Goal: Navigation & Orientation: Find specific page/section

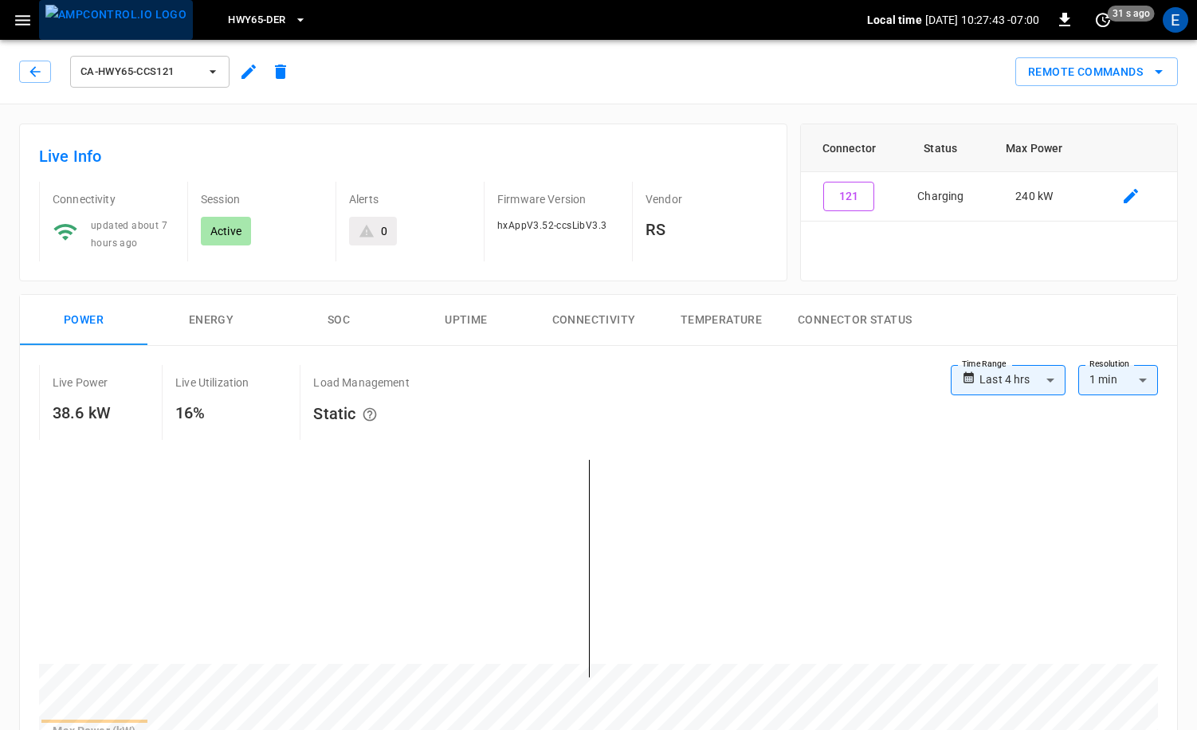
click at [116, 25] on img "menu" at bounding box center [115, 15] width 141 height 20
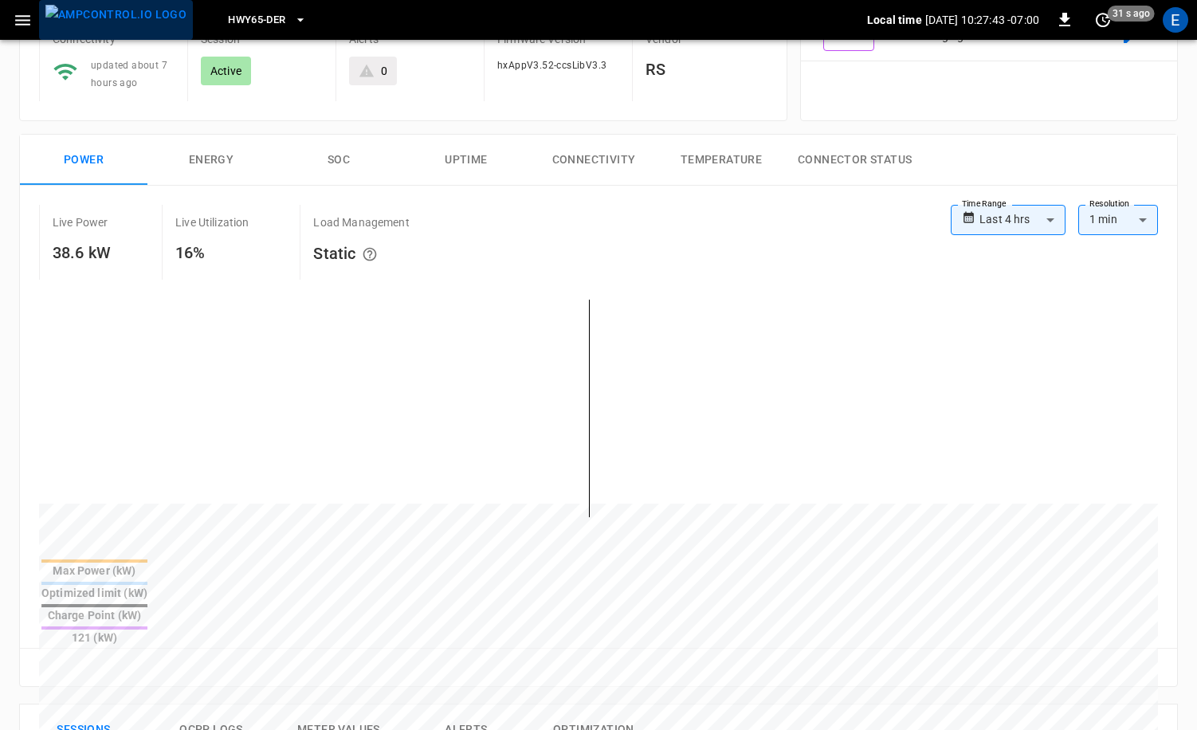
scroll to position [160, 0]
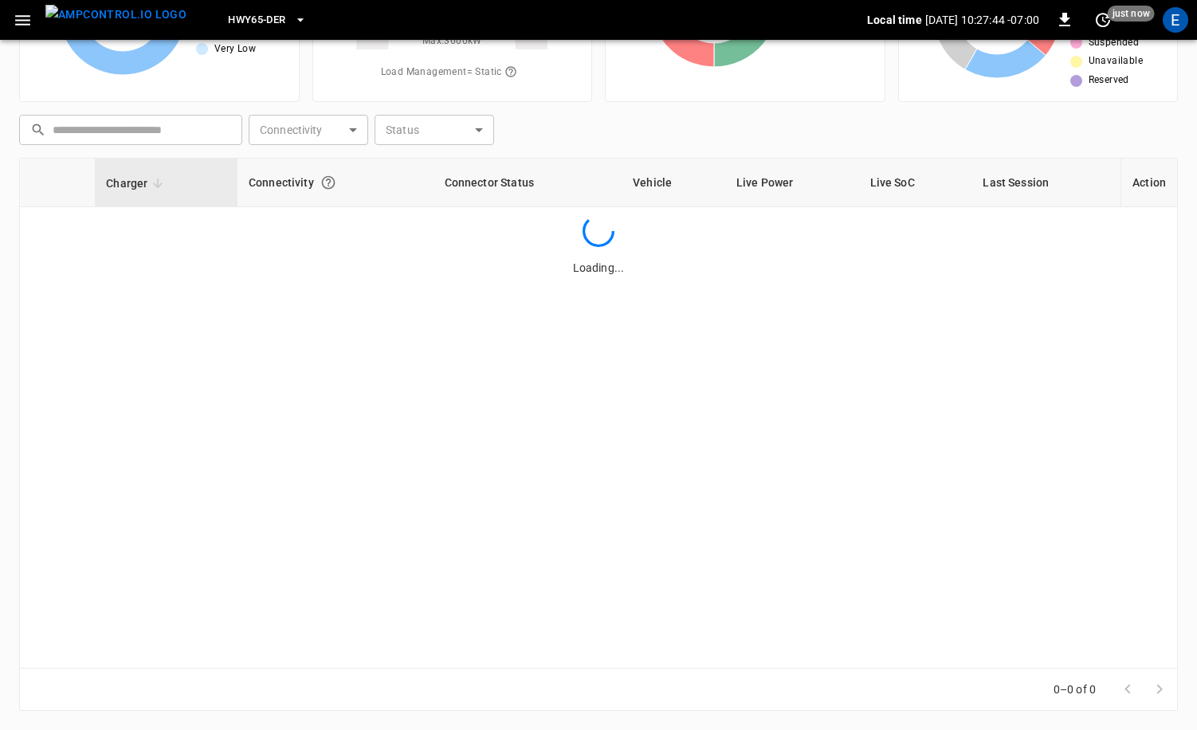
click at [240, 28] on span "HWY65-DER" at bounding box center [256, 20] width 57 height 18
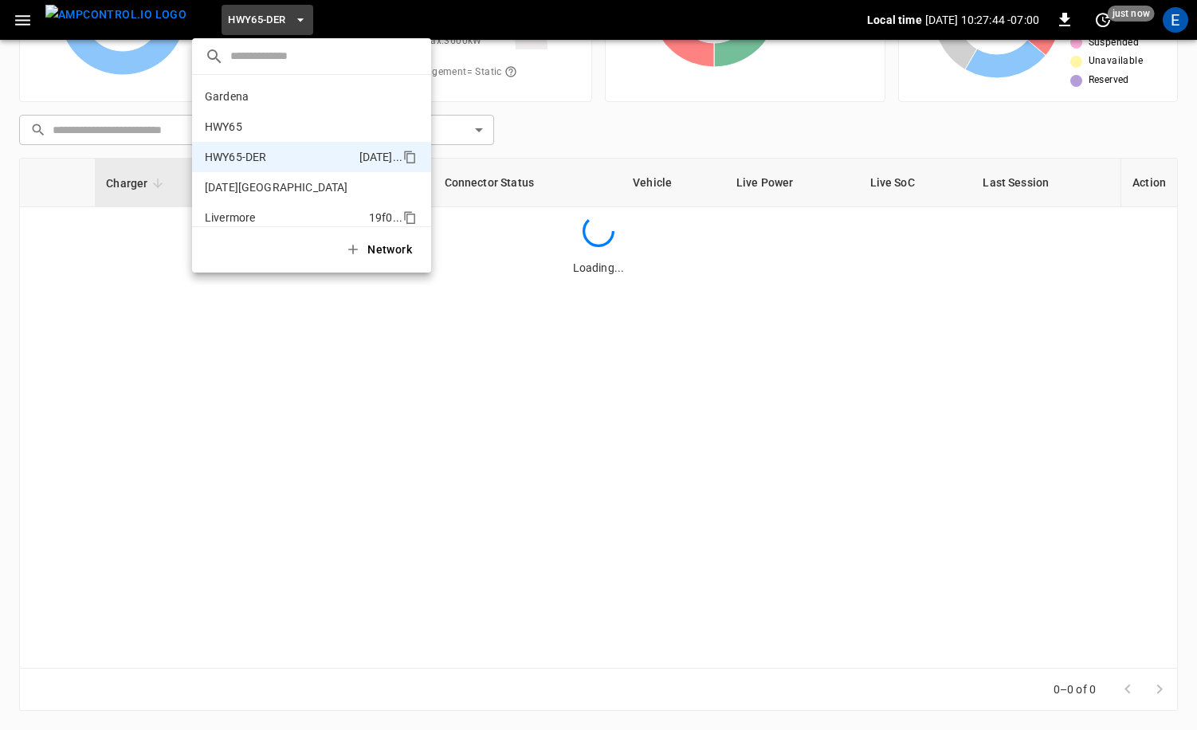
scroll to position [56, 0]
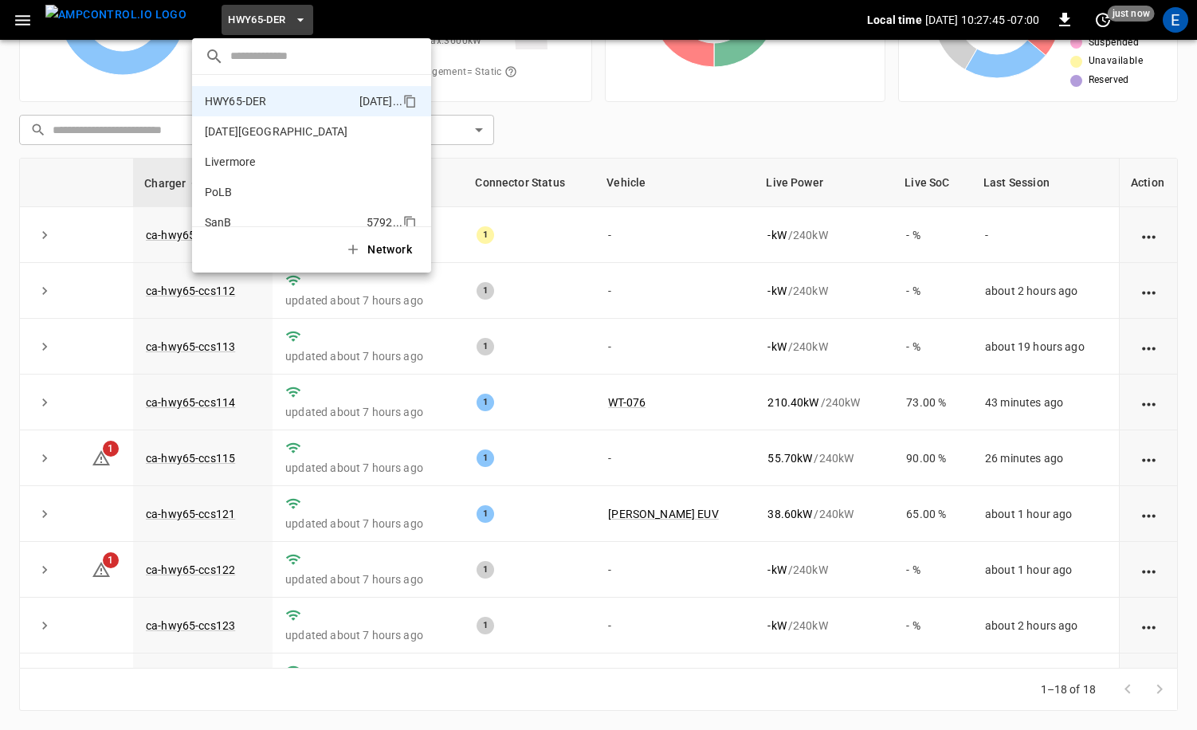
click at [256, 216] on li "SanB 5792 ..." at bounding box center [311, 222] width 239 height 30
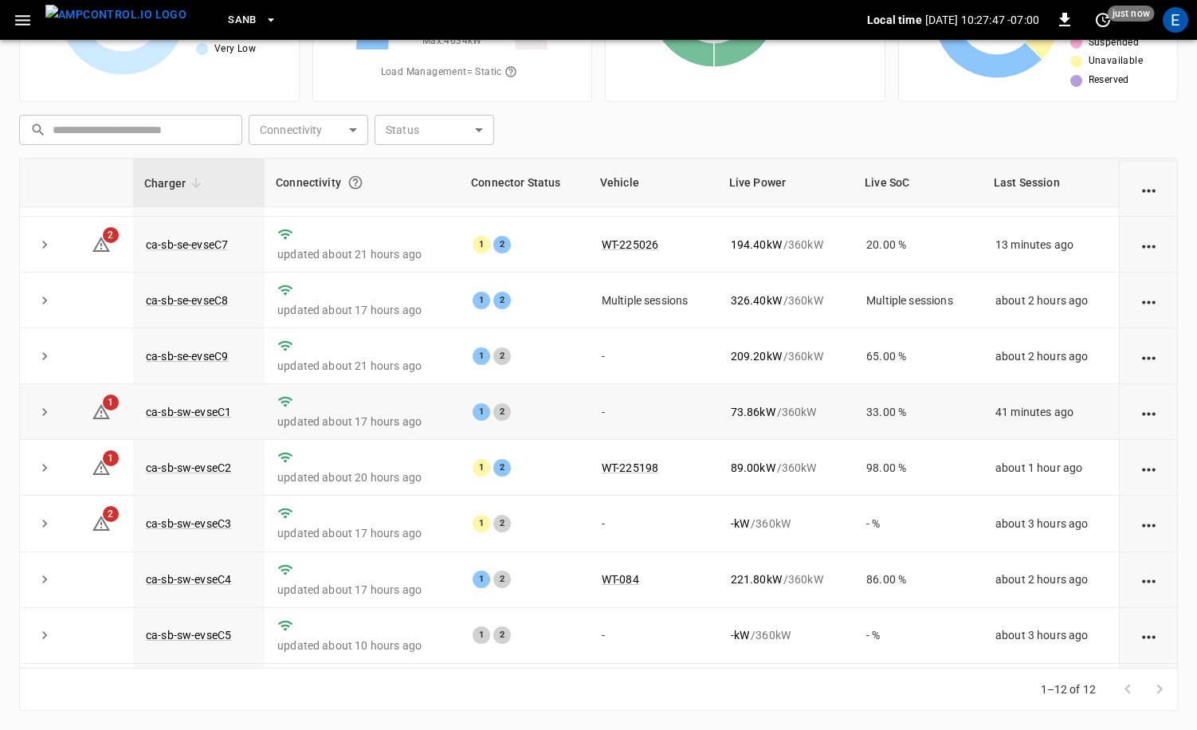
scroll to position [0, 0]
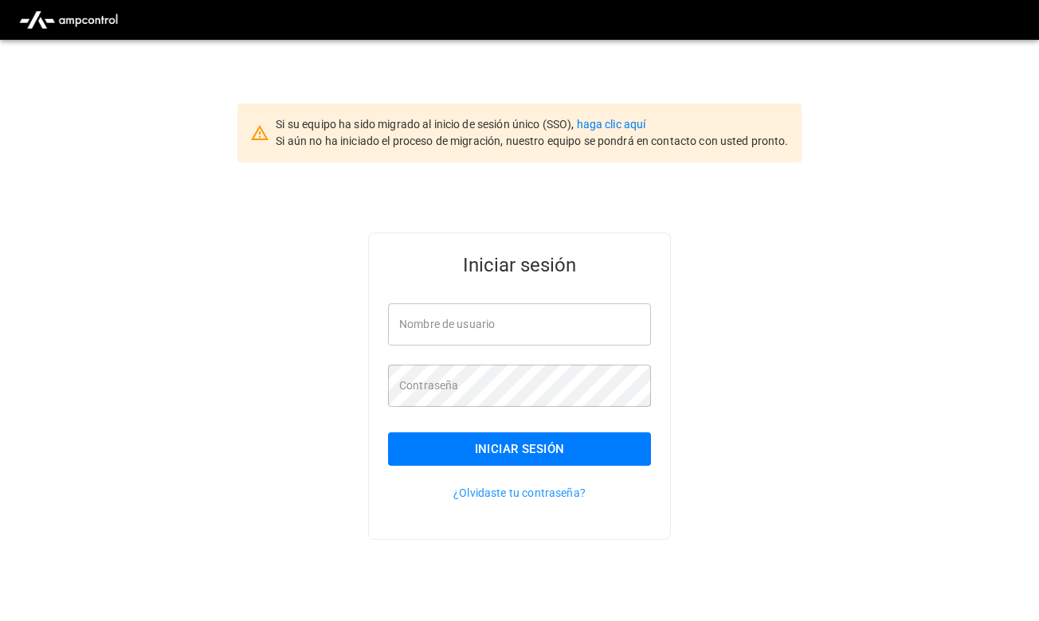
click at [629, 131] on div "Si su equipo ha sido migrado al inicio de sesión único (SSO), haga clic aquí Si…" at bounding box center [532, 132] width 512 height 33
click at [633, 120] on link "haga clic aquí" at bounding box center [611, 124] width 69 height 13
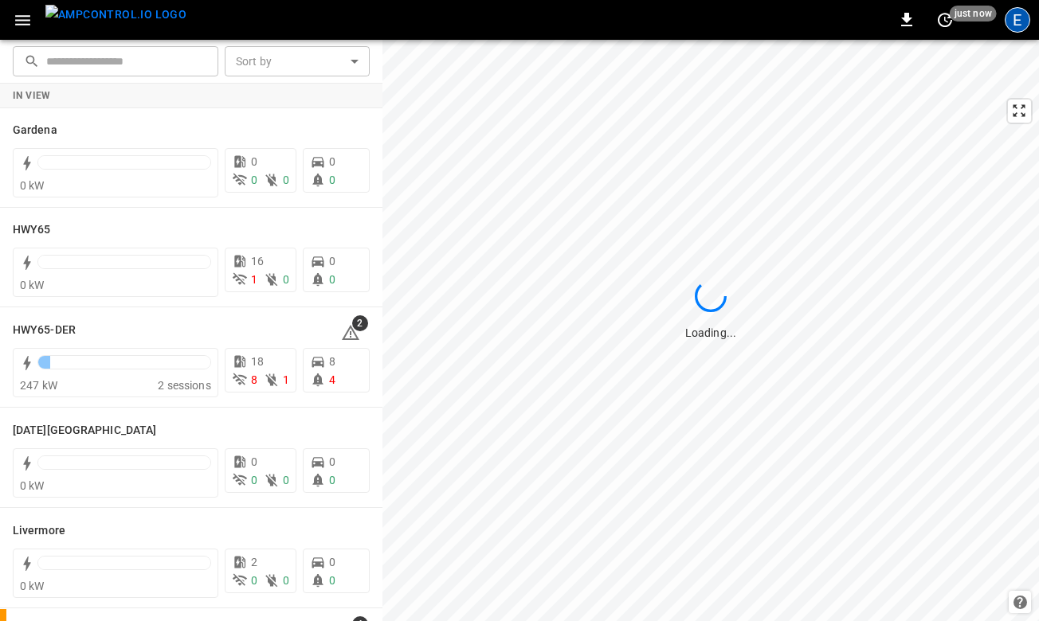
click at [1021, 25] on div "E" at bounding box center [1017, 19] width 25 height 25
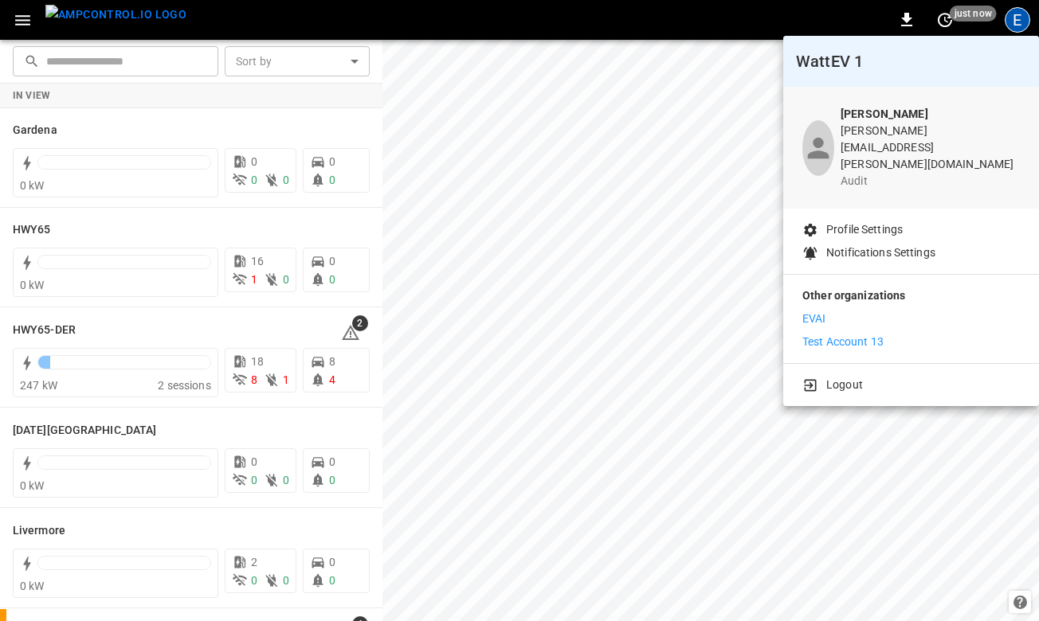
drag, startPoint x: 558, startPoint y: 167, endPoint x: 305, endPoint y: 61, distance: 274.6
click at [558, 167] on div at bounding box center [519, 310] width 1039 height 621
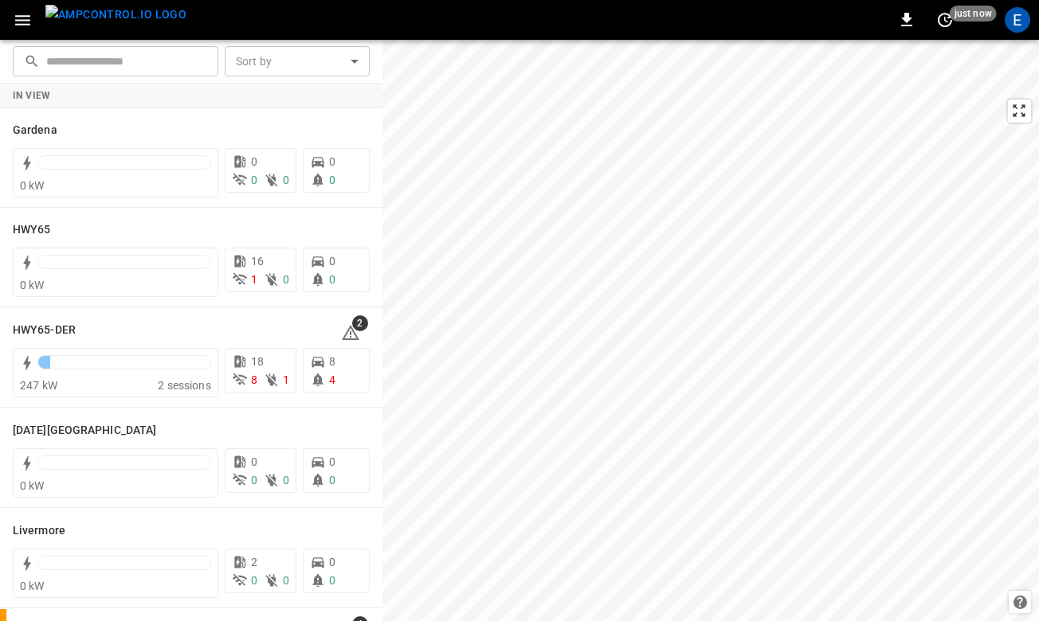
click at [121, 25] on img "menu" at bounding box center [115, 15] width 141 height 20
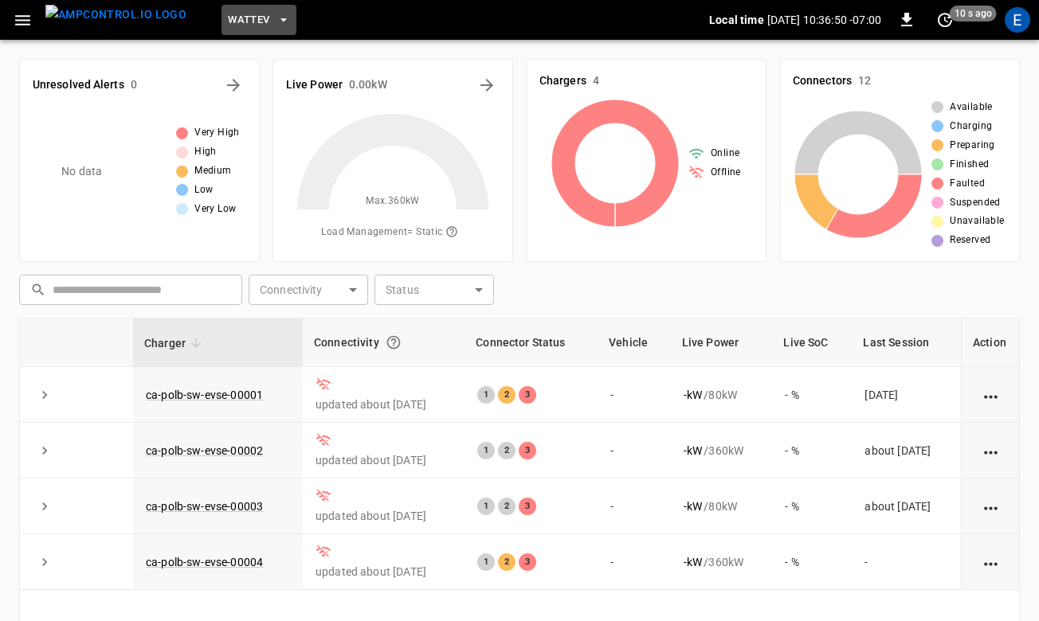
click at [241, 25] on button "WattEV" at bounding box center [258, 20] width 75 height 31
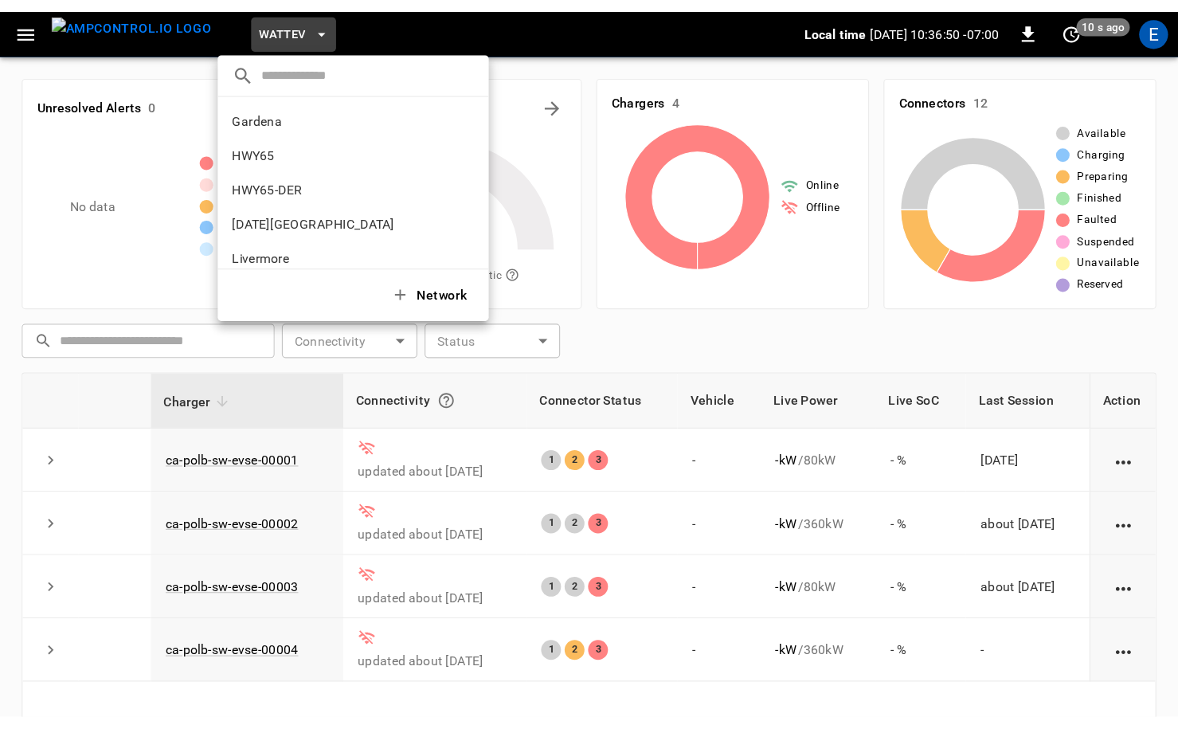
scroll to position [134, 0]
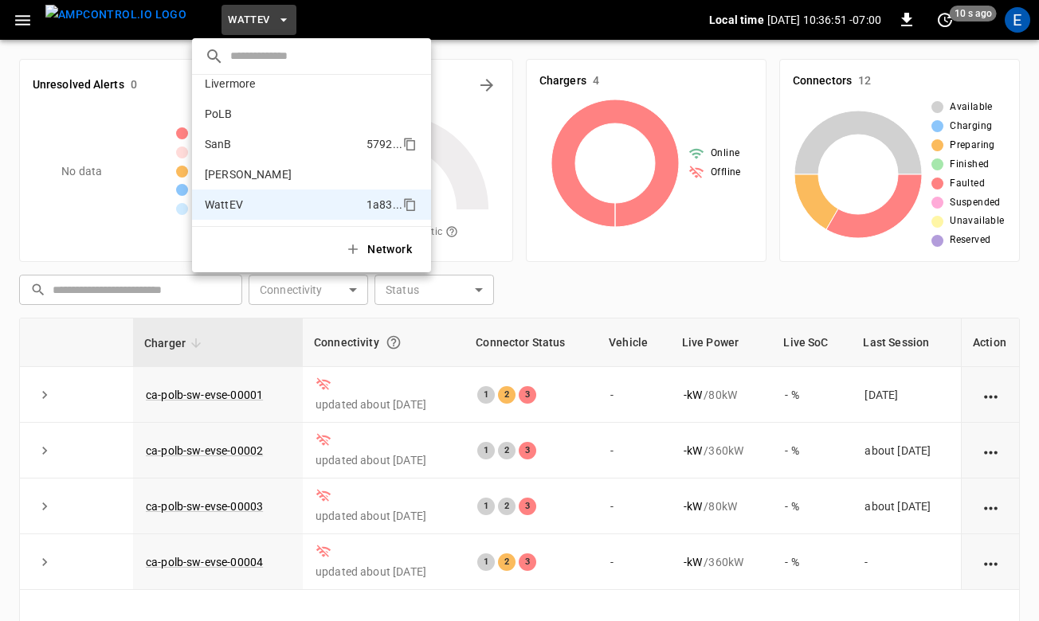
click at [262, 151] on li "SanB 5792 ..." at bounding box center [311, 144] width 239 height 30
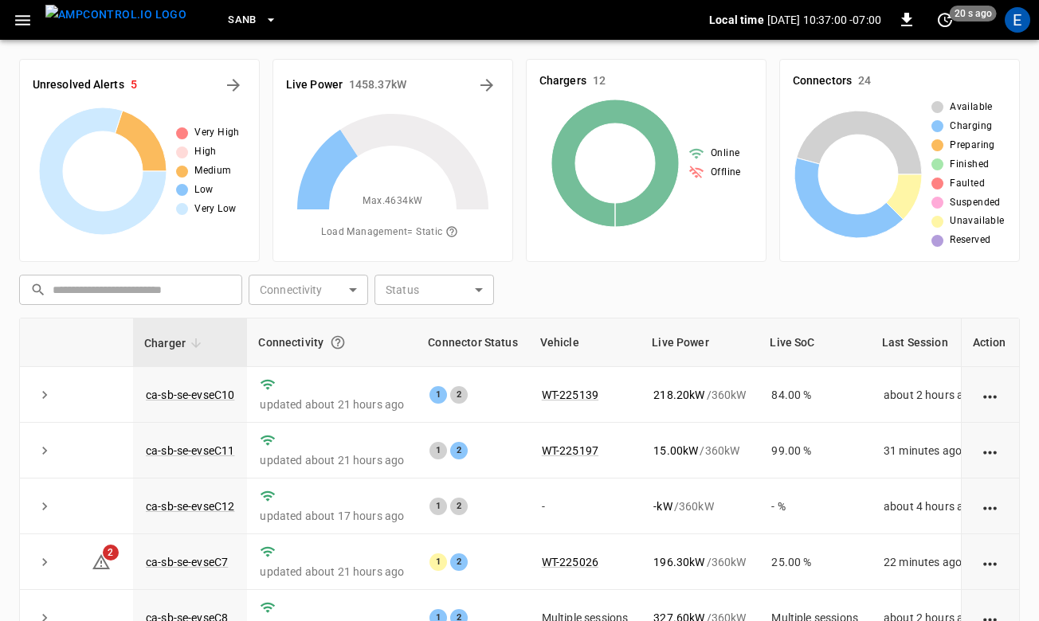
click at [1027, 576] on div "Unresolved Alerts 5 Very High High Medium Low Very Low Live Power 1458.37 kW Ma…" at bounding box center [519, 427] width 1039 height 774
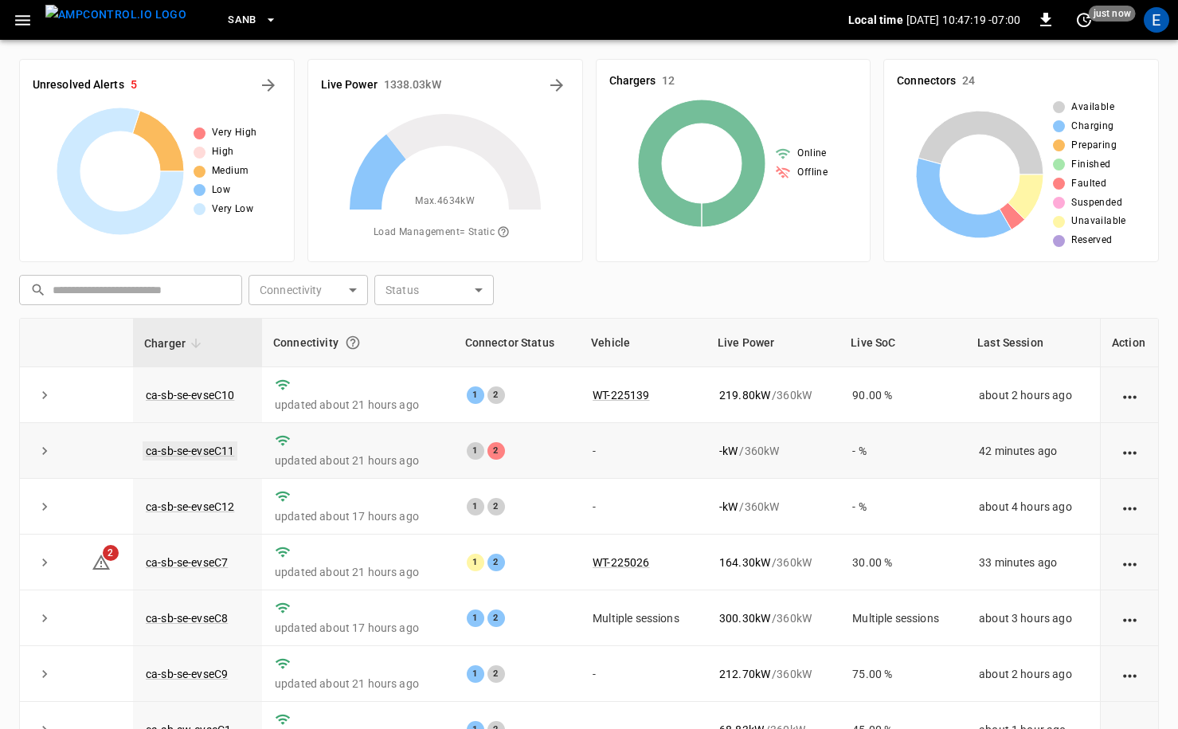
click at [233, 454] on link "ca-sb-se-evseC11" at bounding box center [190, 450] width 95 height 19
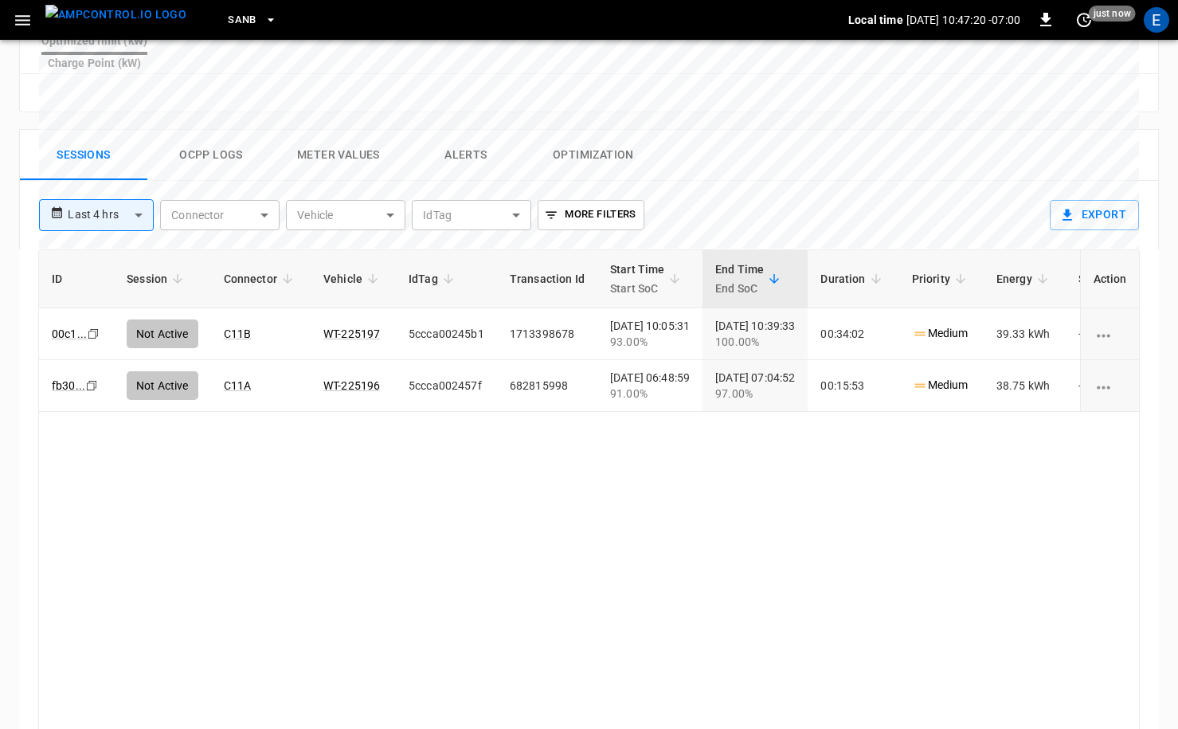
scroll to position [773, 0]
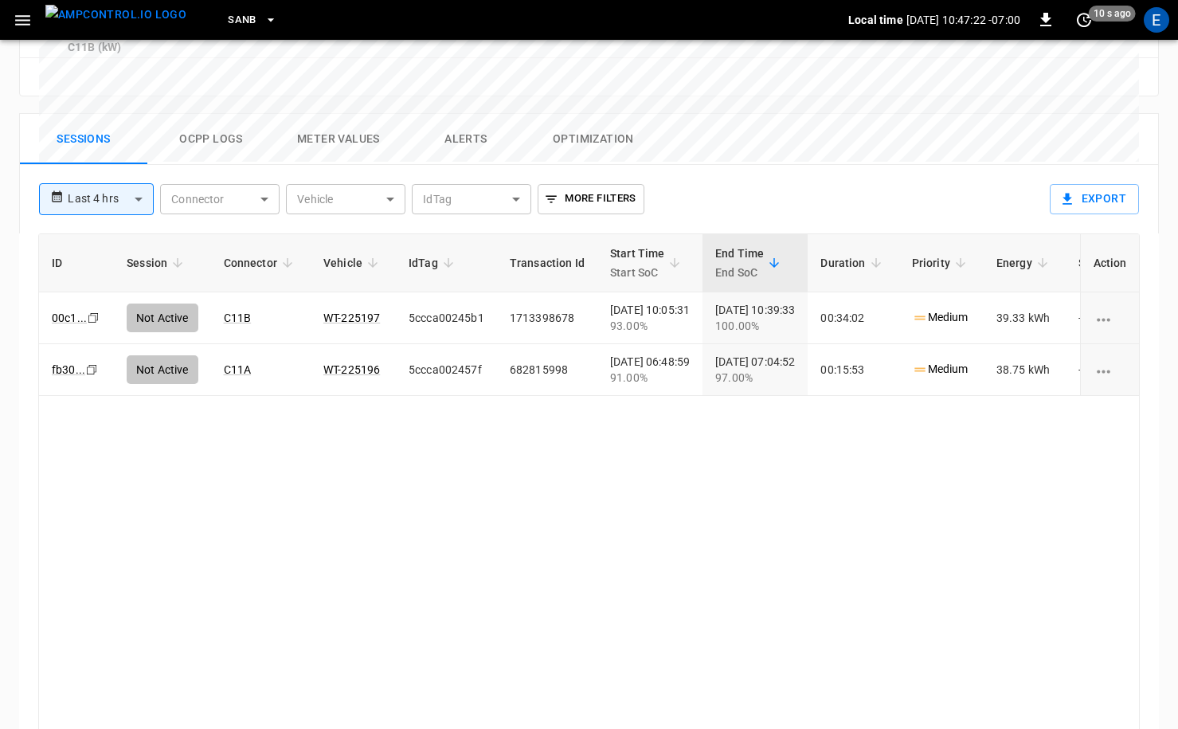
click at [127, 25] on img "menu" at bounding box center [115, 15] width 141 height 20
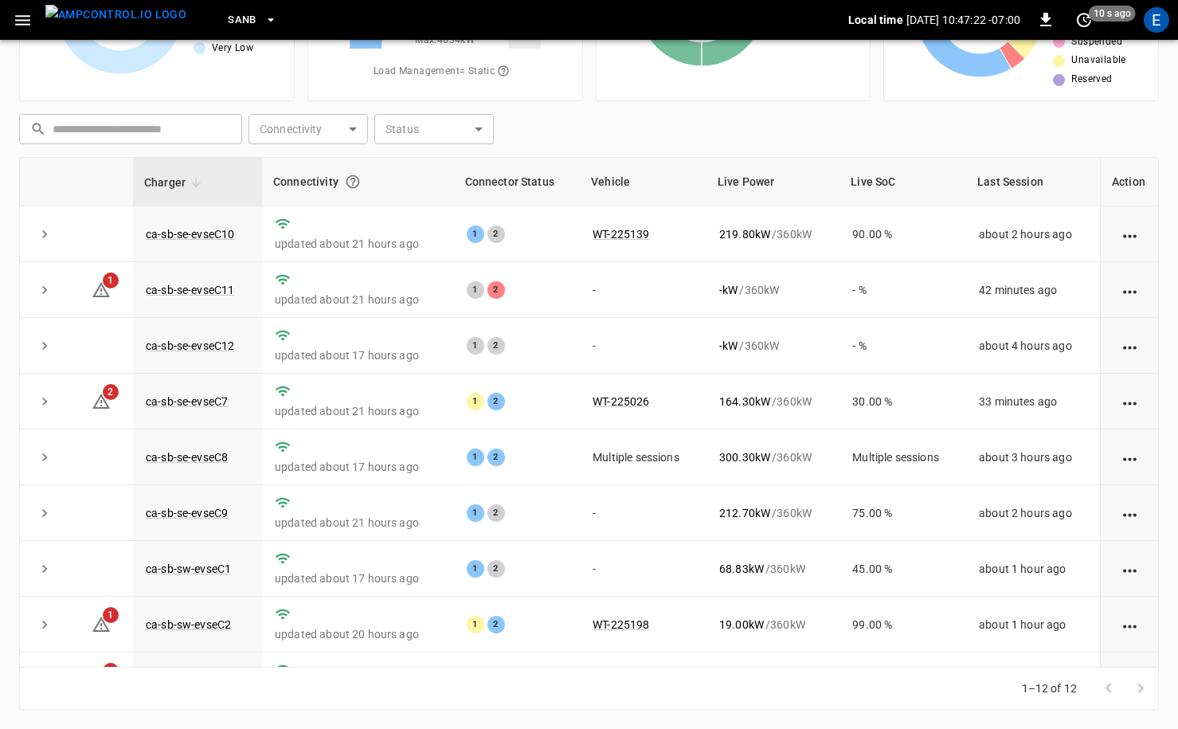
scroll to position [161, 0]
click at [216, 566] on link "ca-sb-sw-evseC1" at bounding box center [189, 568] width 92 height 19
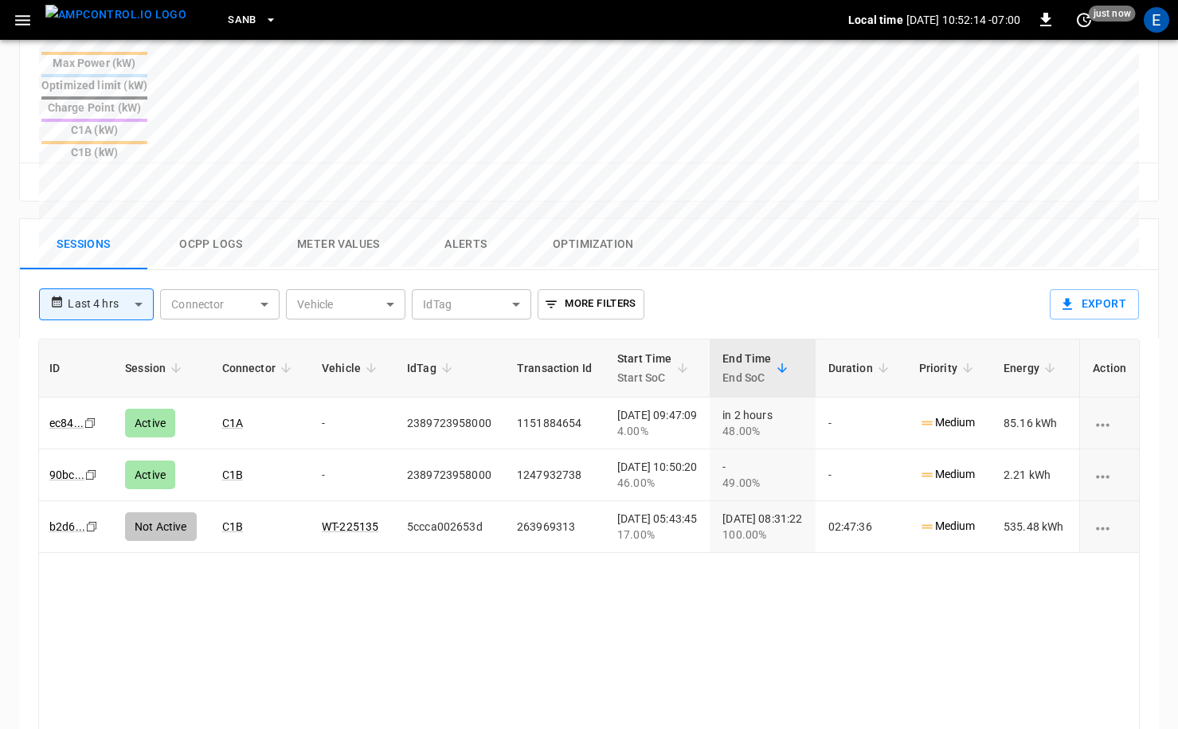
scroll to position [656, 0]
